Goal: Information Seeking & Learning: Learn about a topic

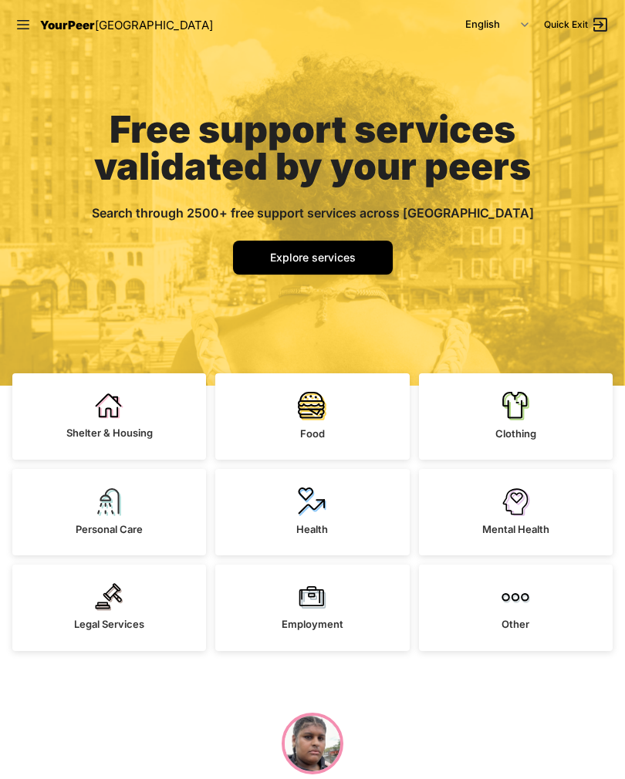
click at [528, 419] on img at bounding box center [515, 405] width 29 height 29
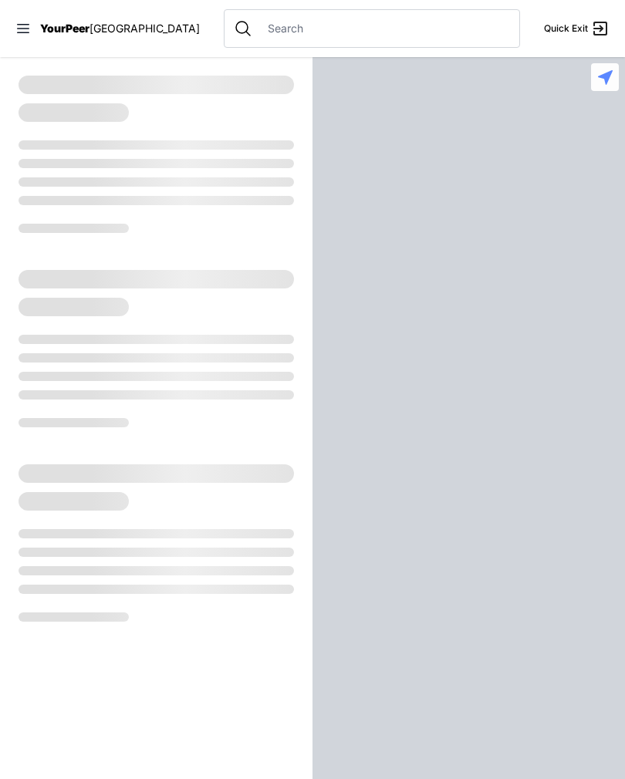
select select "recentlyUpdated"
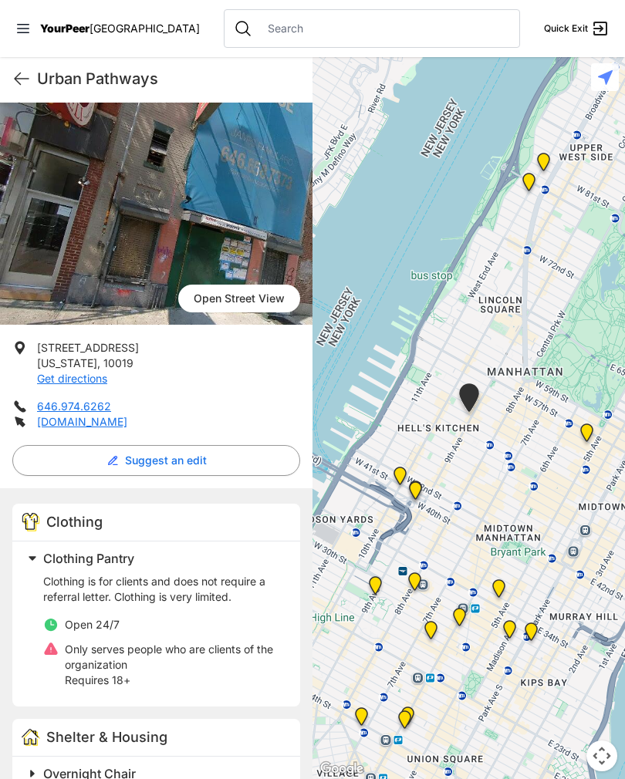
scroll to position [69, 0]
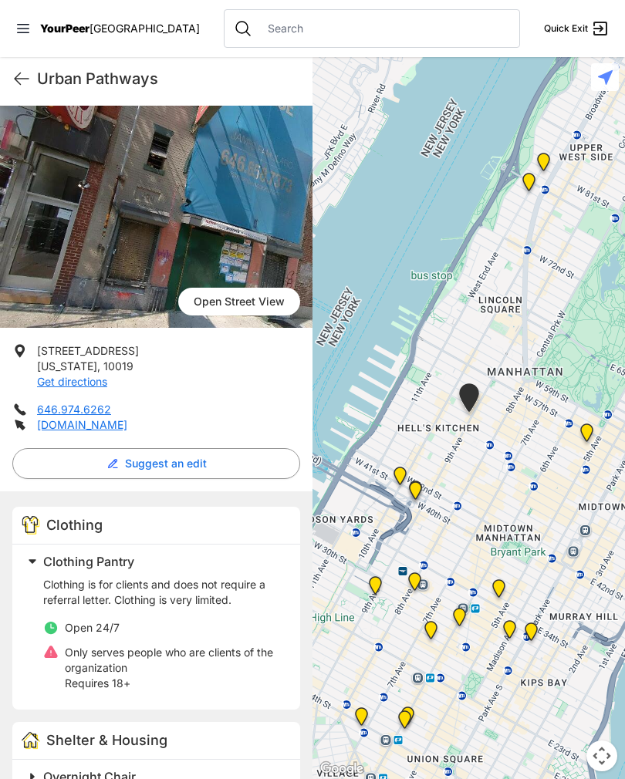
click at [20, 69] on icon at bounding box center [21, 78] width 19 height 19
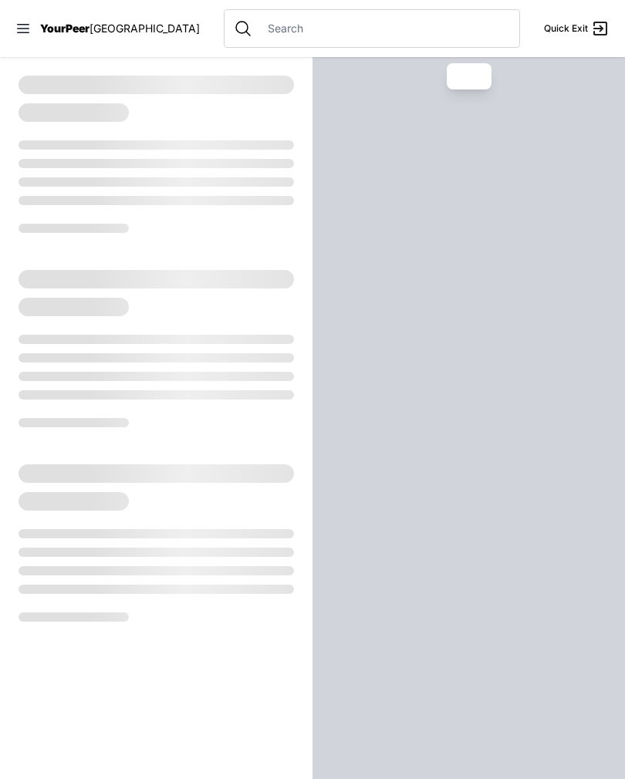
select select "recentlyUpdated"
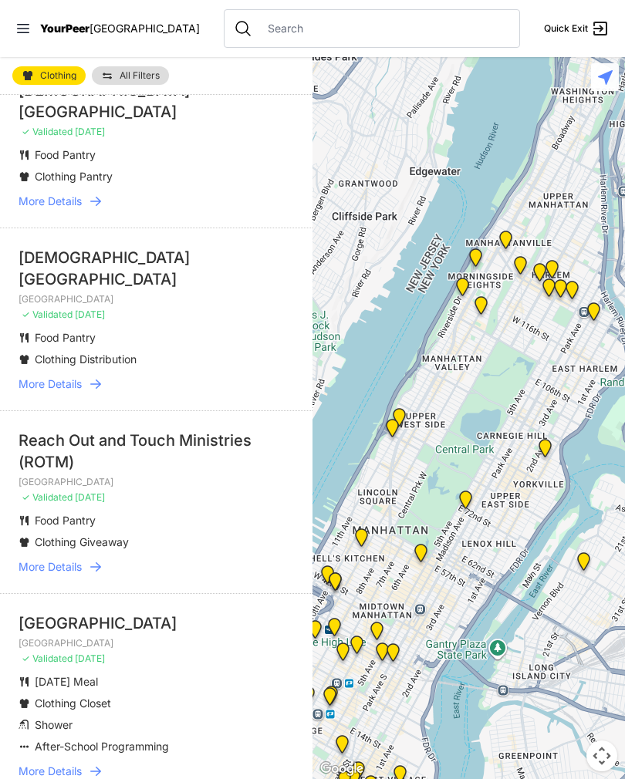
scroll to position [96, 0]
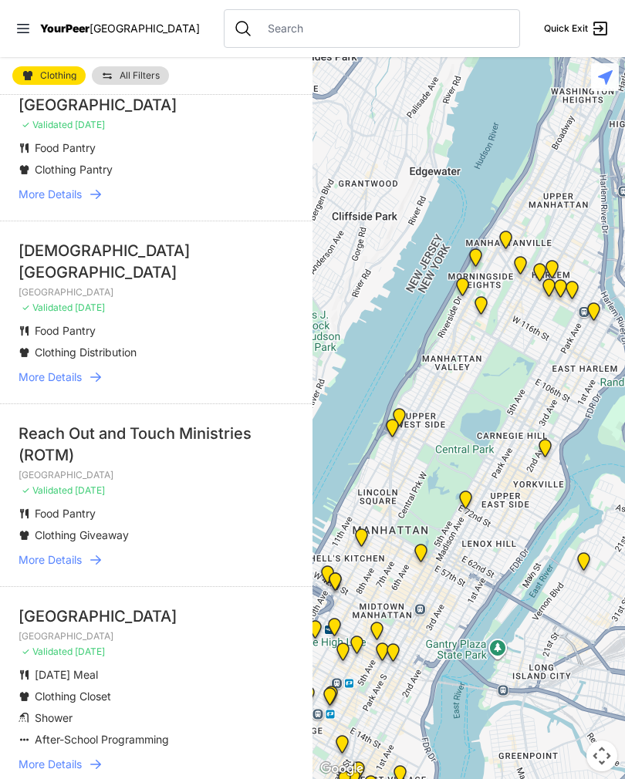
click at [67, 757] on span "More Details" at bounding box center [50, 764] width 63 height 15
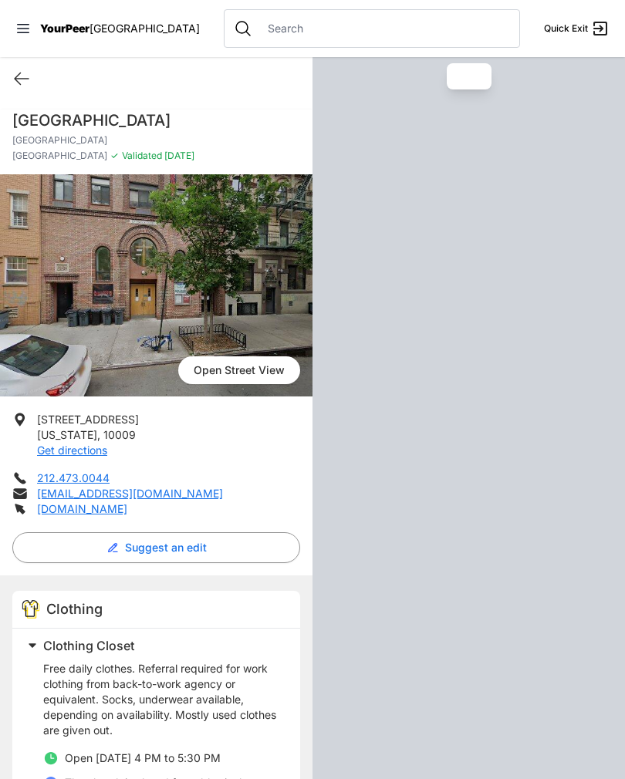
click at [21, 76] on icon at bounding box center [21, 78] width 19 height 19
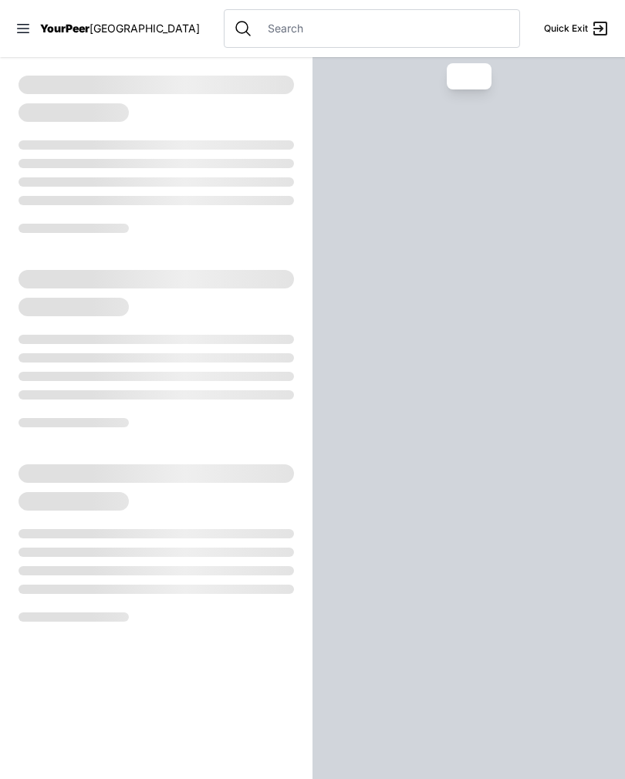
select select "recentlyUpdated"
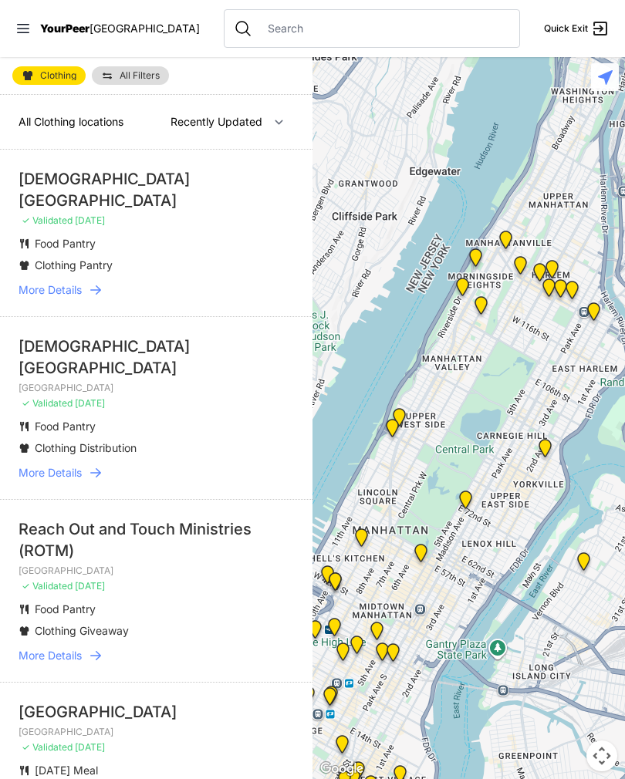
scroll to position [24, 0]
